Goal: Task Accomplishment & Management: Use online tool/utility

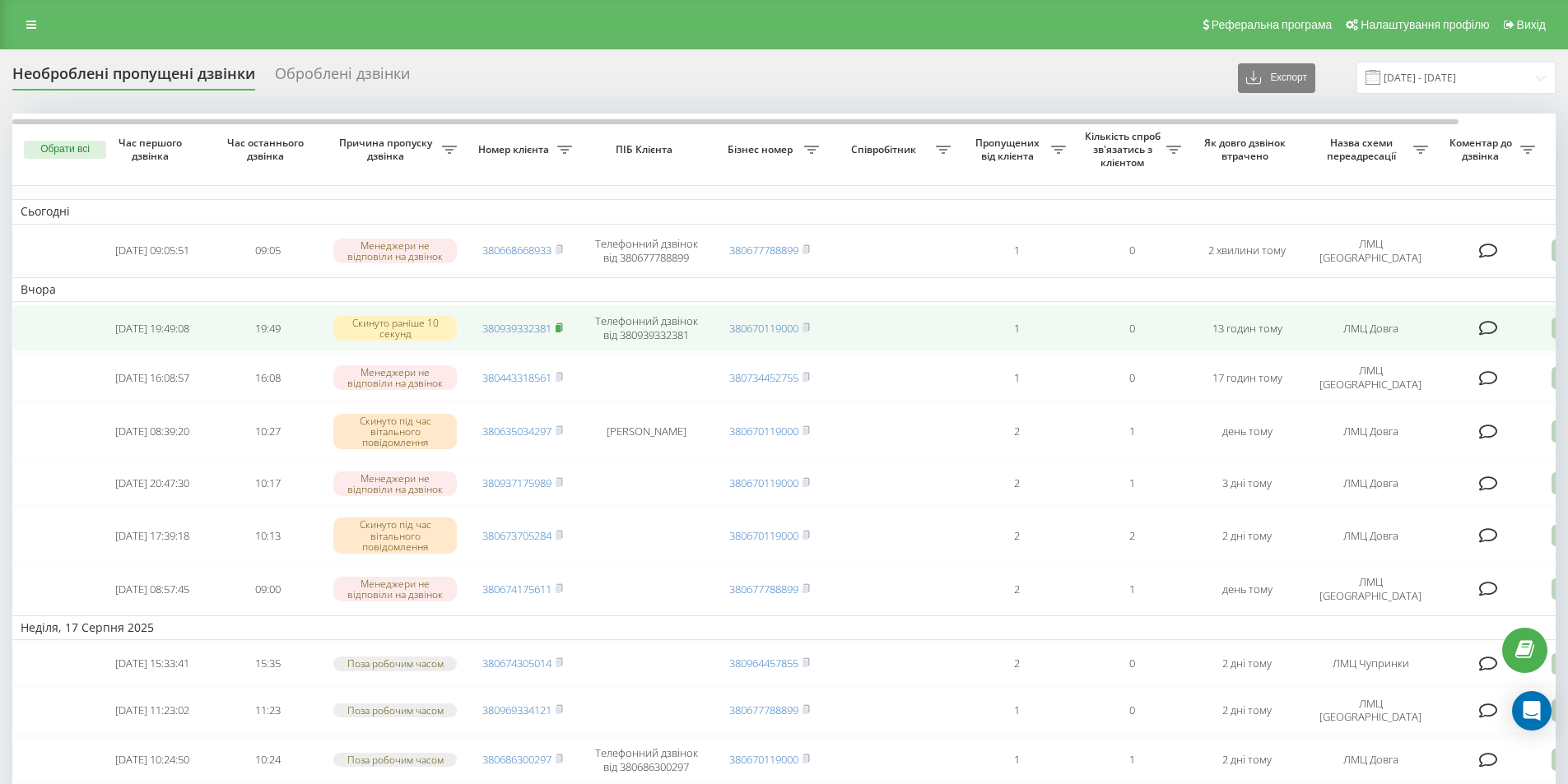
click at [559, 330] on rect at bounding box center [557, 329] width 5 height 7
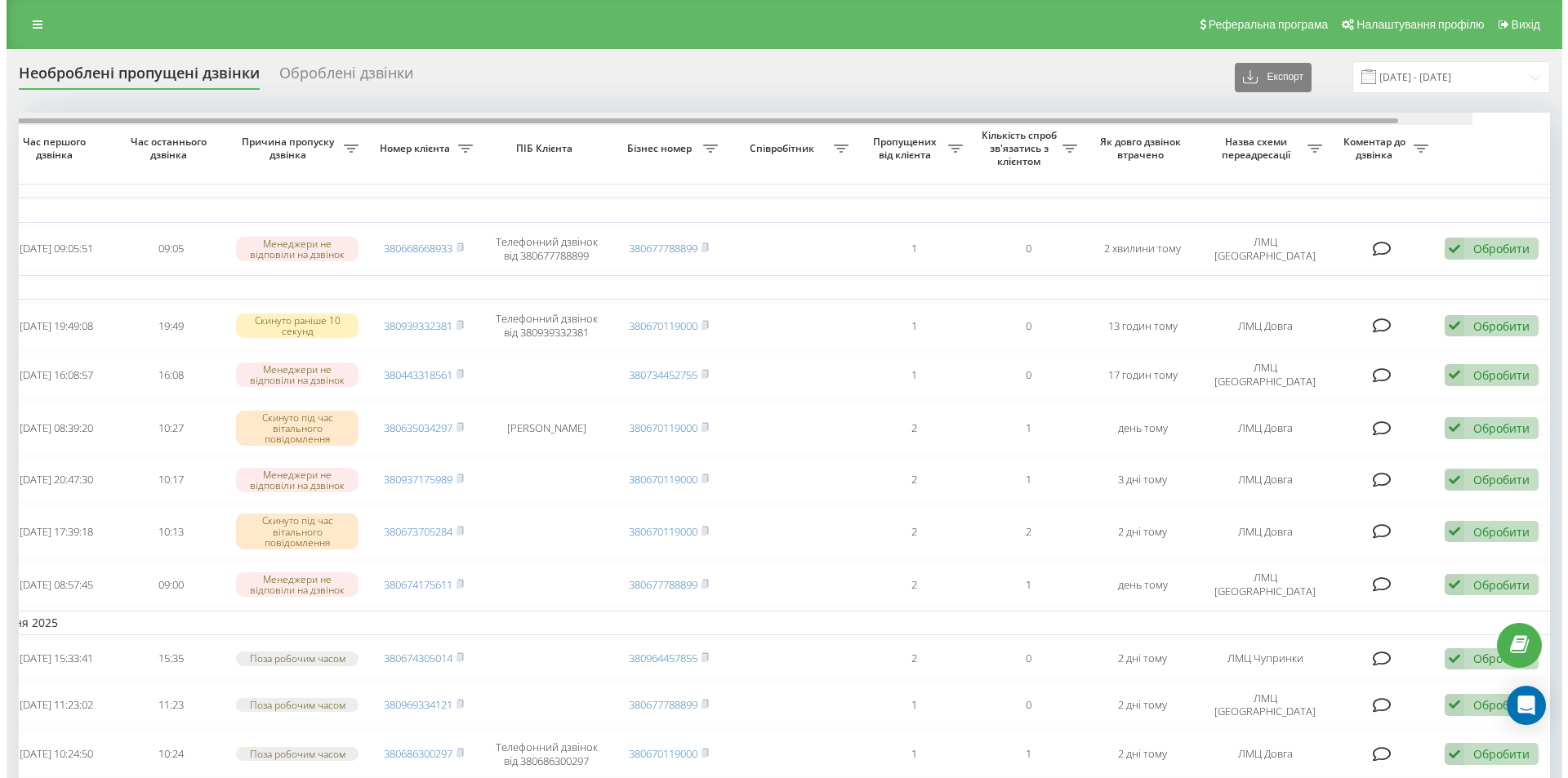
scroll to position [0, 102]
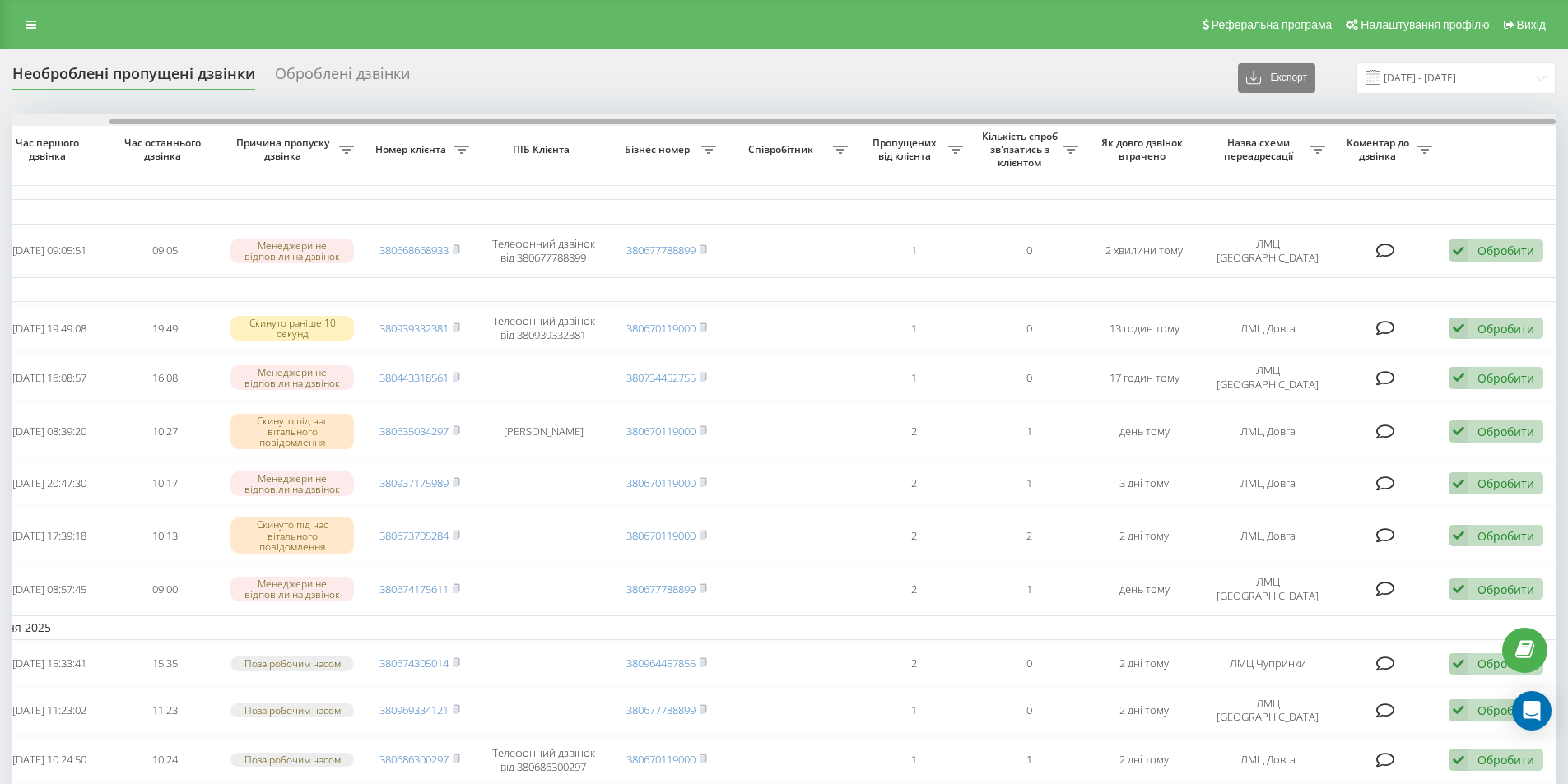
drag, startPoint x: 904, startPoint y: 122, endPoint x: 1227, endPoint y: 138, distance: 323.4
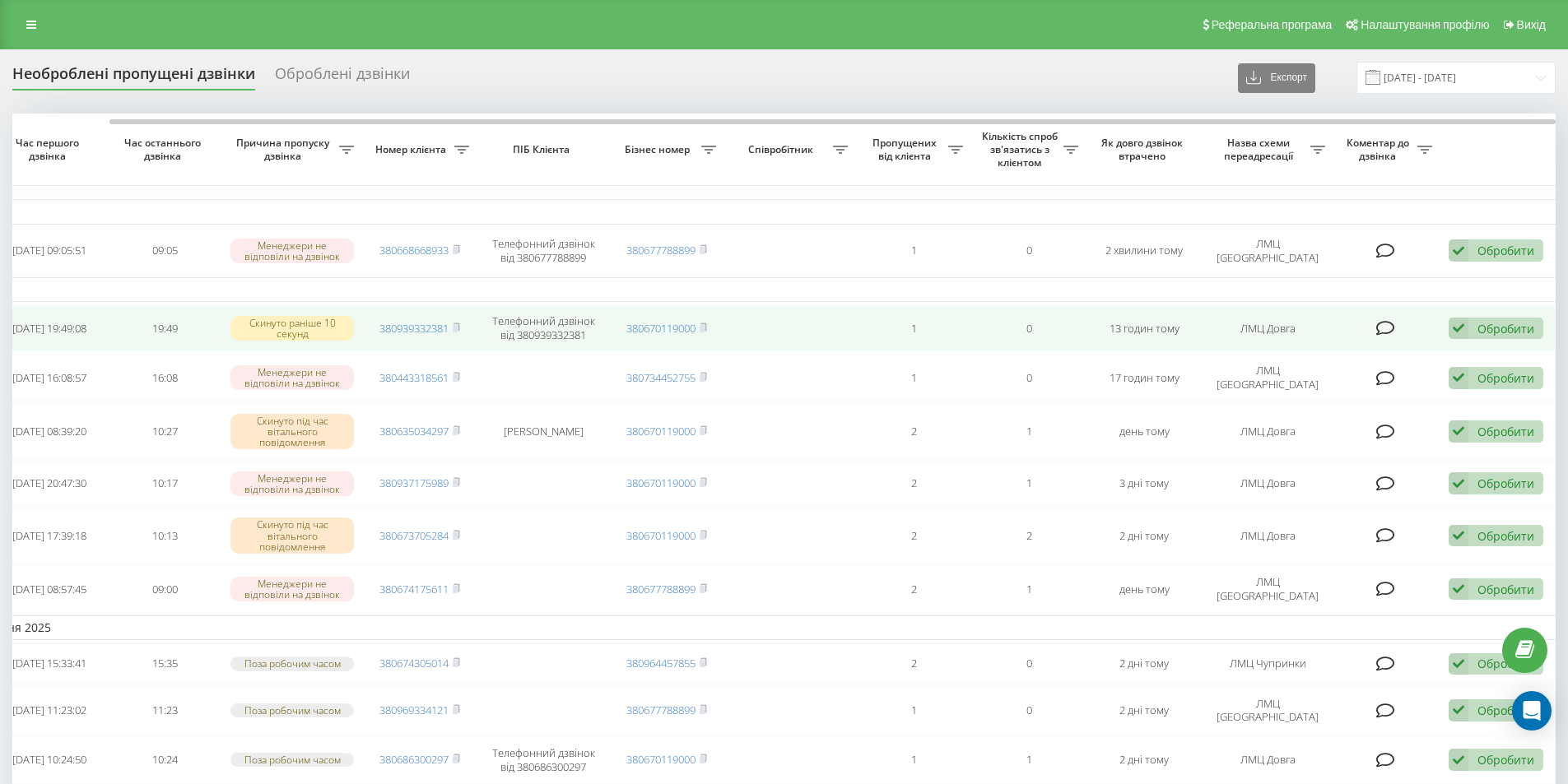
click at [1461, 330] on icon at bounding box center [1459, 329] width 20 height 23
click at [1345, 445] on div "Інший варіант" at bounding box center [1388, 443] width 308 height 30
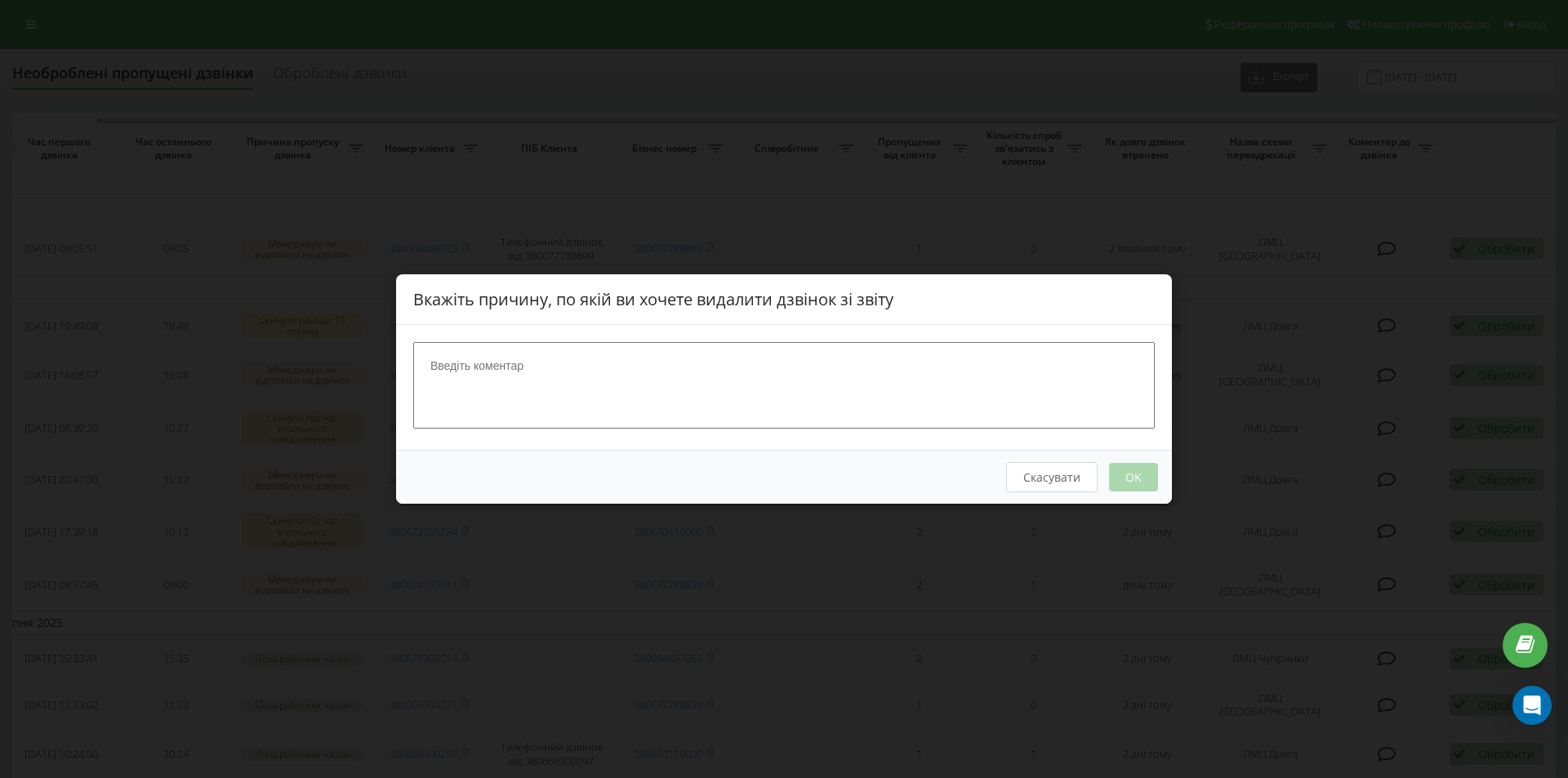
click at [916, 411] on textarea at bounding box center [783, 385] width 741 height 87
type textarea "Наш лікар"
click at [1150, 474] on button "OK" at bounding box center [1133, 478] width 49 height 29
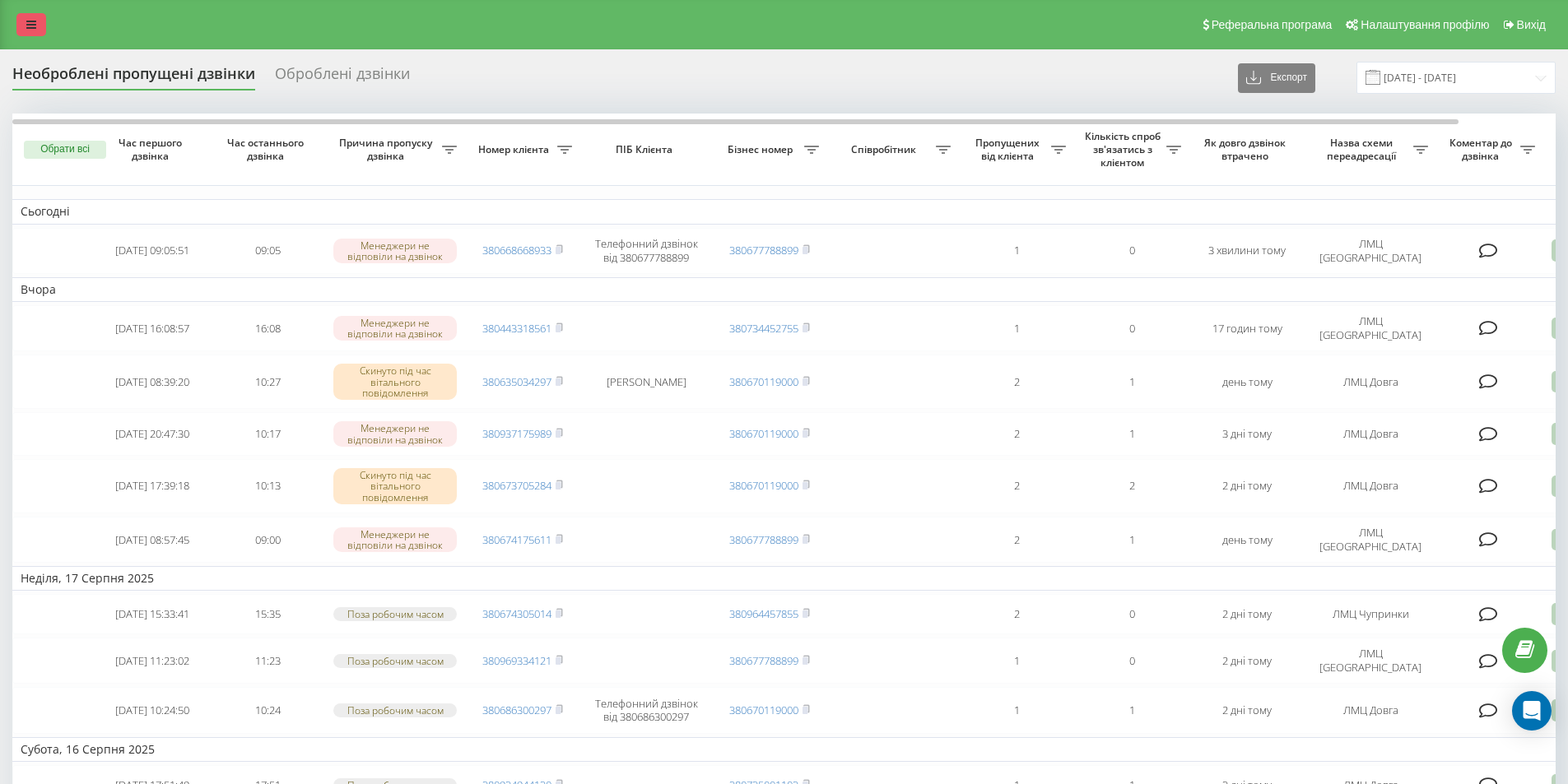
click at [32, 22] on icon at bounding box center [31, 24] width 10 height 12
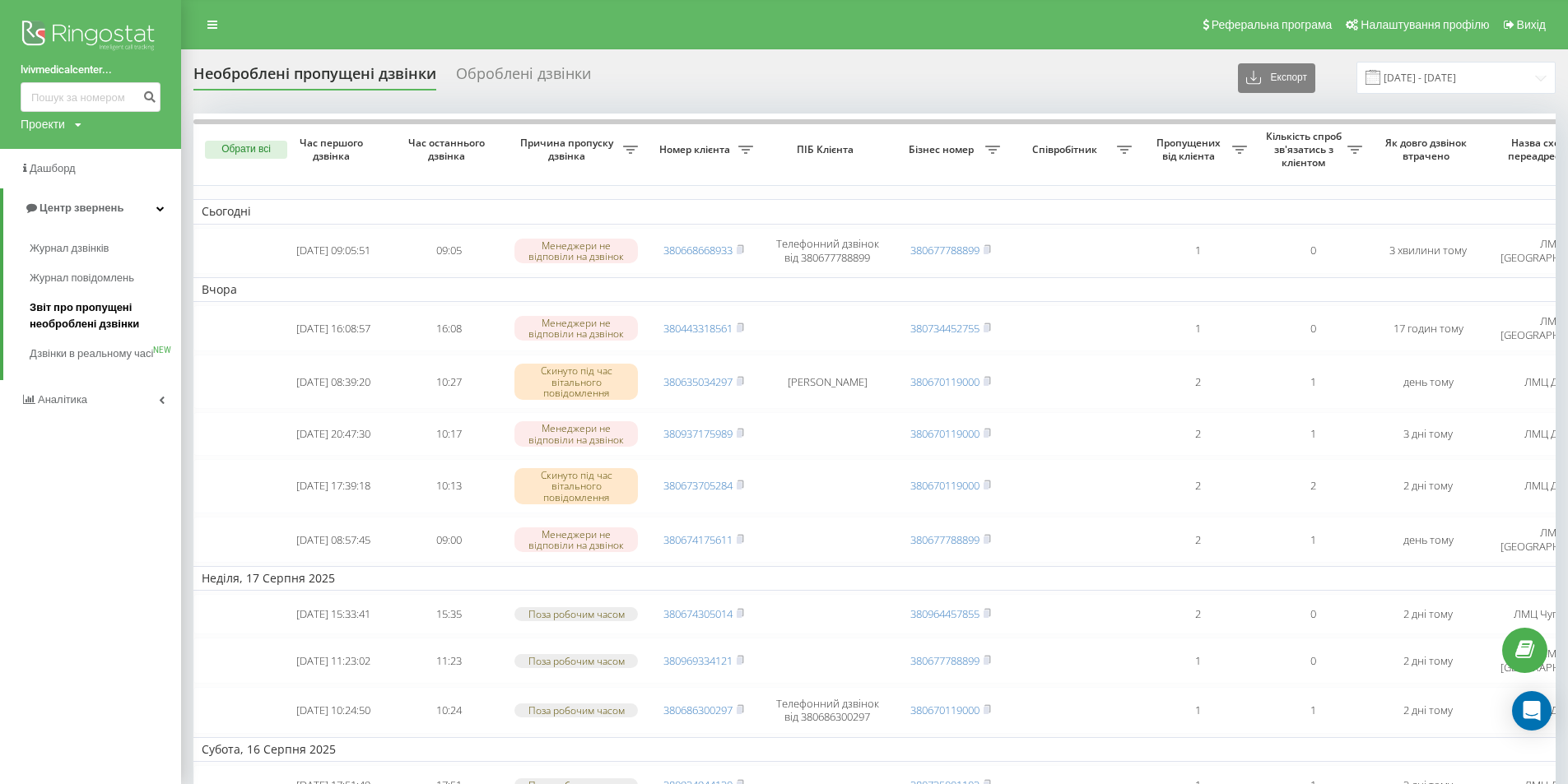
click at [134, 322] on span "Звіт про пропущені необроблені дзвінки" at bounding box center [101, 316] width 144 height 33
